Goal: Task Accomplishment & Management: Manage account settings

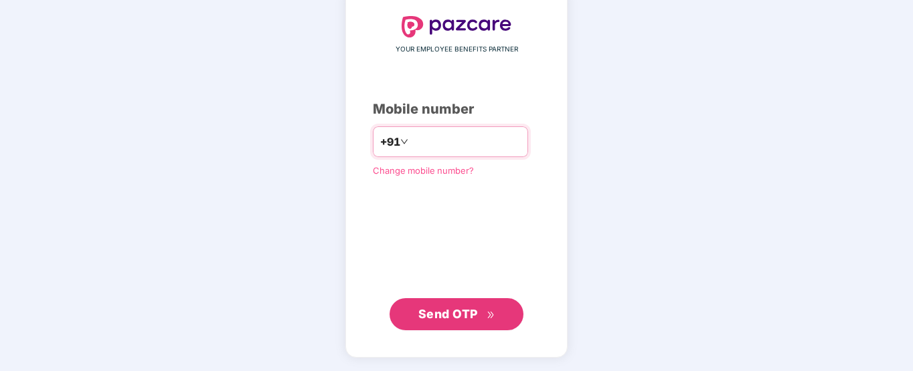
type input "**********"
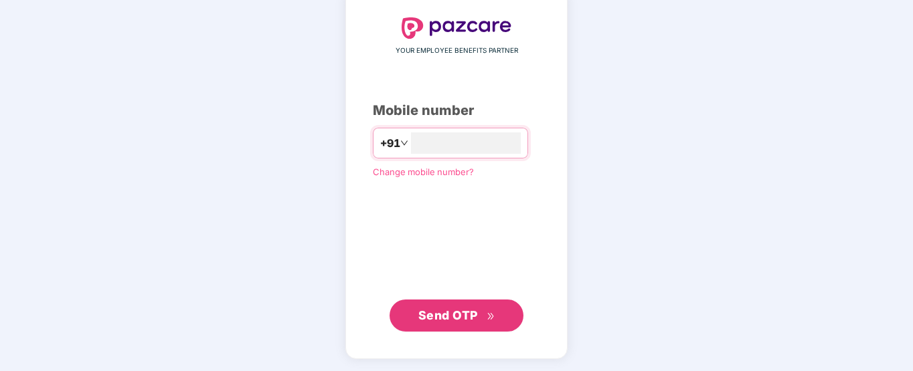
click at [497, 316] on button "Send OTP" at bounding box center [457, 316] width 134 height 32
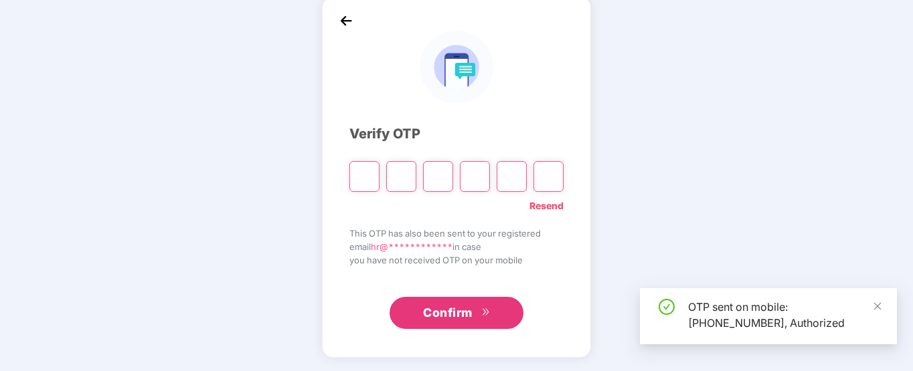
scroll to position [0, 0]
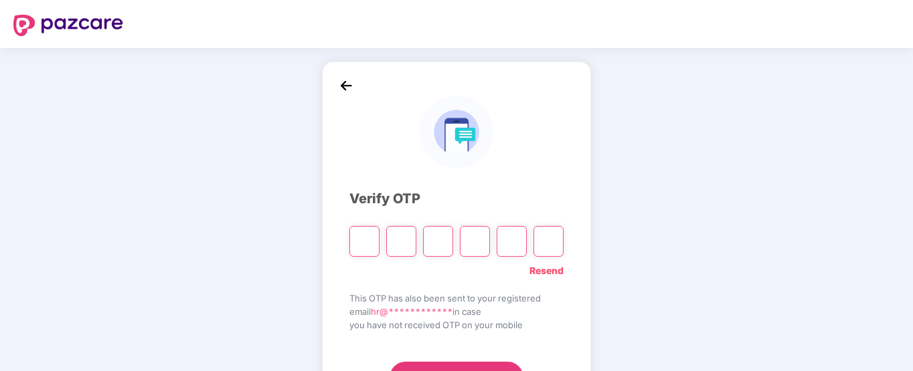
type input "*"
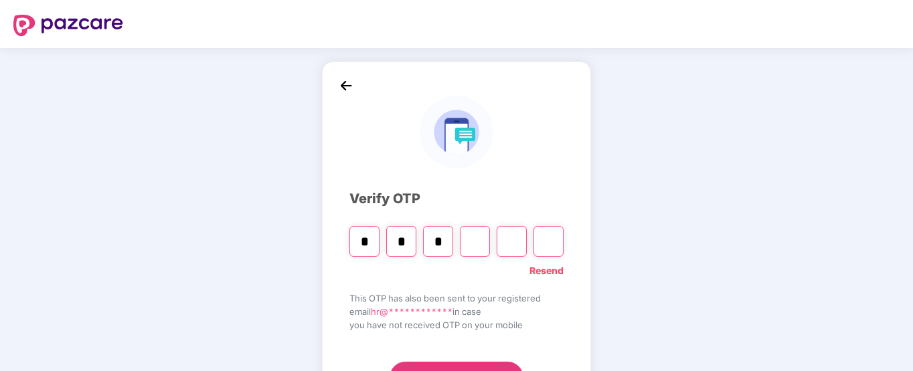
type input "*"
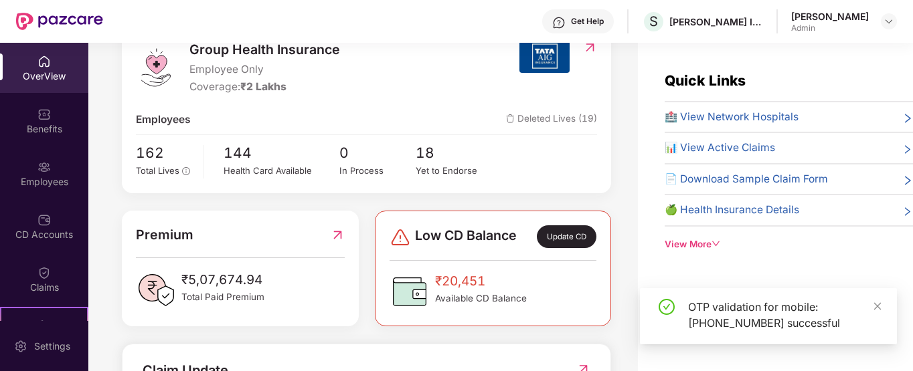
scroll to position [233, 0]
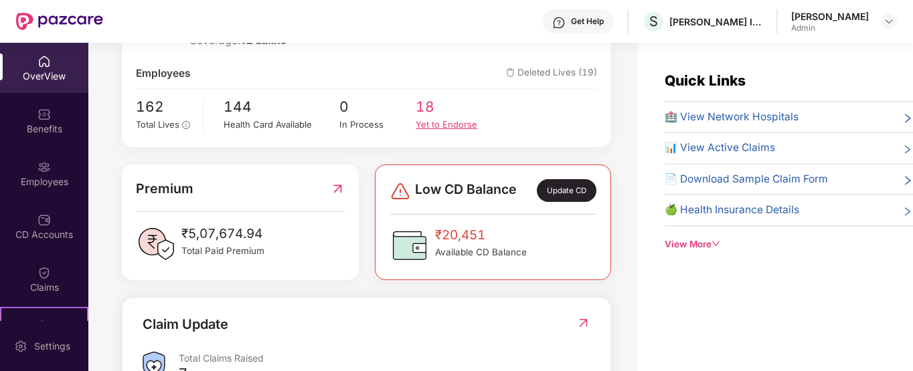
click at [456, 124] on div "Yet to Endorse" at bounding box center [454, 125] width 77 height 14
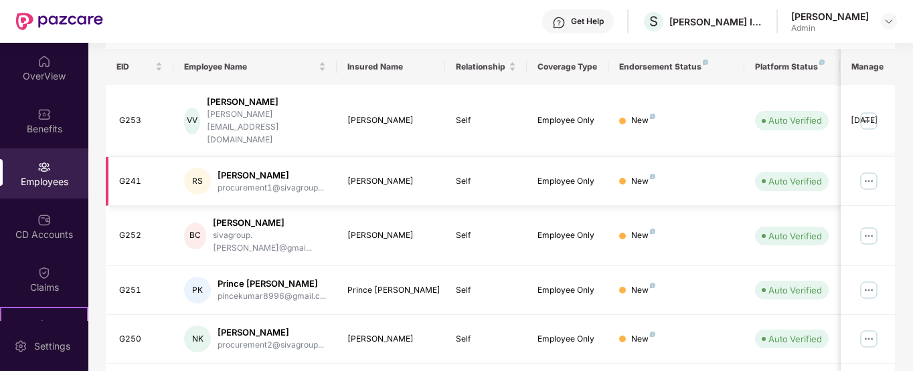
scroll to position [451, 0]
